Goal: Information Seeking & Learning: Learn about a topic

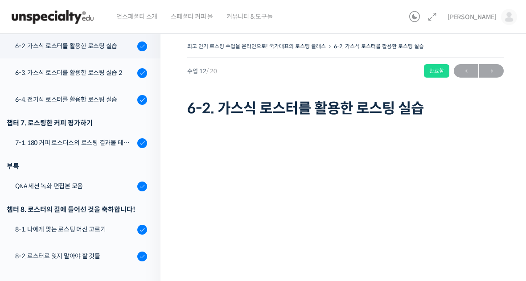
click at [503, 12] on img at bounding box center [509, 17] width 16 height 16
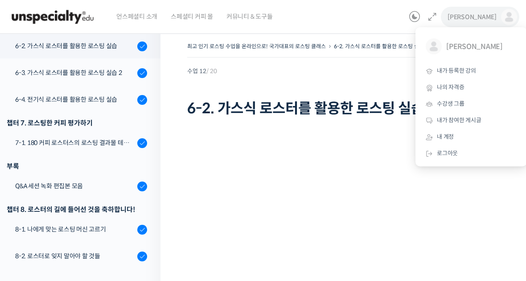
click at [462, 68] on span "내가 등록한 강의" at bounding box center [456, 71] width 39 height 8
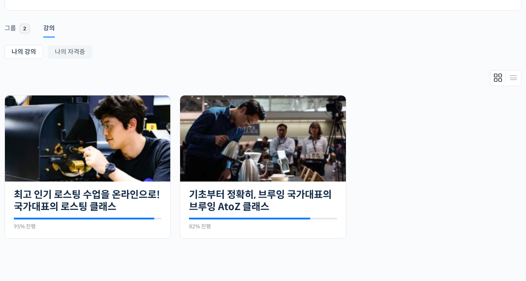
scroll to position [135, 0]
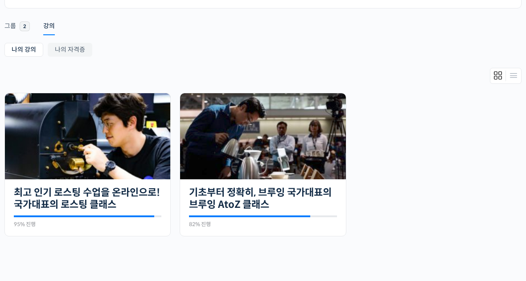
click at [321, 134] on img at bounding box center [262, 136] width 165 height 86
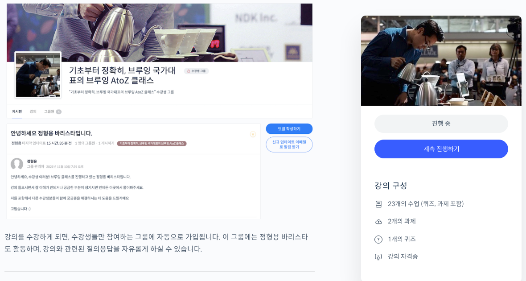
scroll to position [3794, 0]
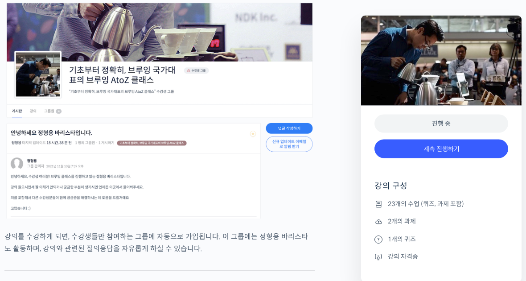
click at [462, 148] on link "계속 진행하기" at bounding box center [441, 148] width 134 height 19
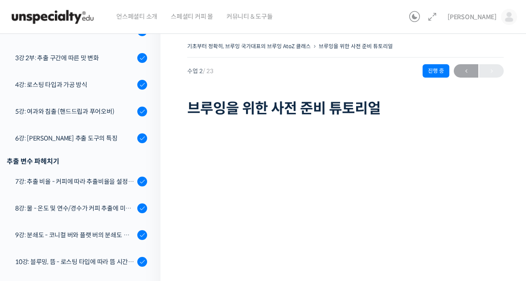
scroll to position [268, 0]
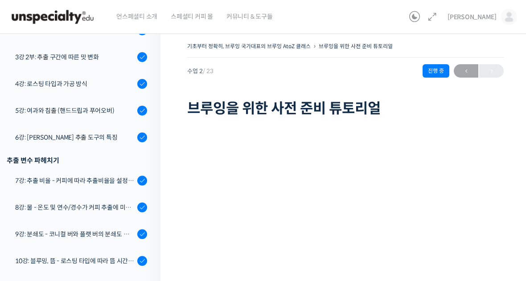
click at [36, 136] on div "6강: 브루잉 추출 도구의 특징" at bounding box center [74, 137] width 119 height 10
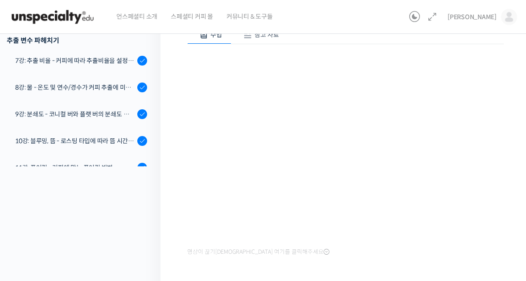
scroll to position [280, 0]
click at [115, 57] on div "7강: 추출 비율 - 커피에 따라 추출비율을 설정하는 방법" at bounding box center [74, 61] width 119 height 10
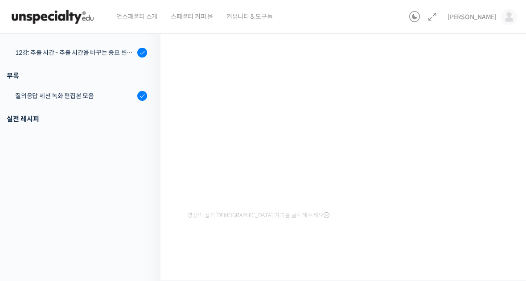
scroll to position [149, 0]
